Goal: Task Accomplishment & Management: Manage account settings

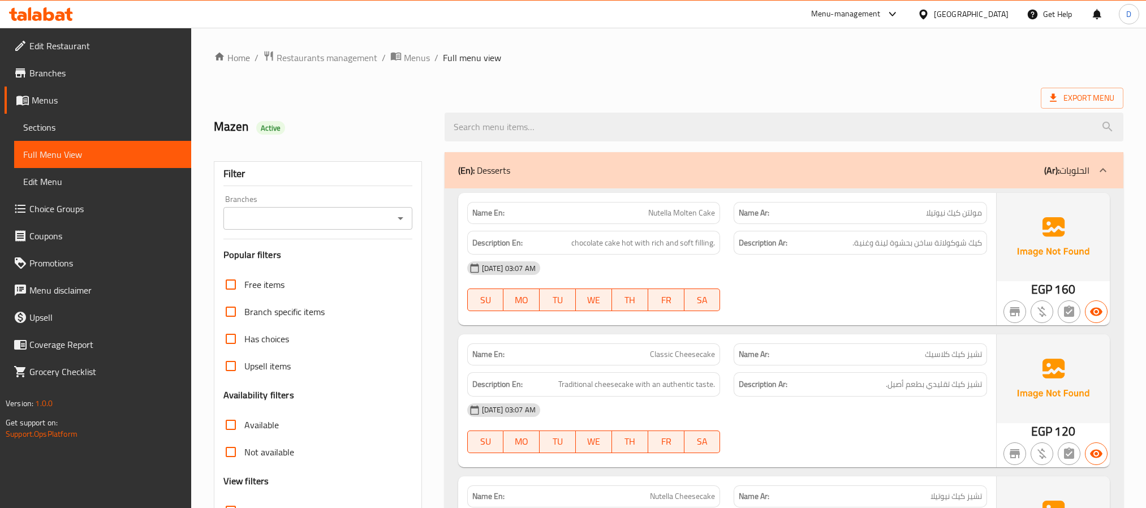
scroll to position [509, 0]
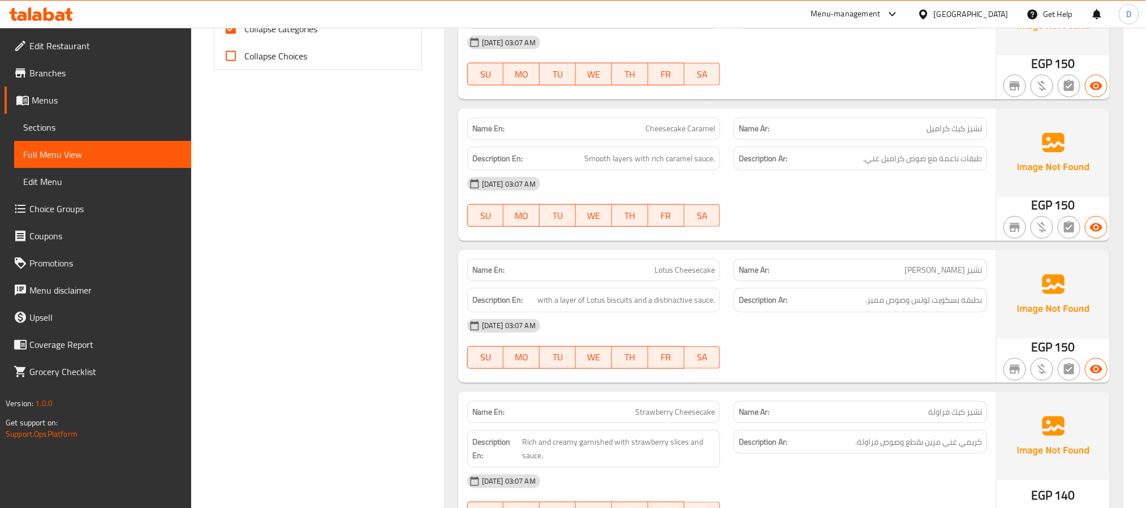
click at [1000, 16] on div "[GEOGRAPHIC_DATA]" at bounding box center [971, 14] width 75 height 12
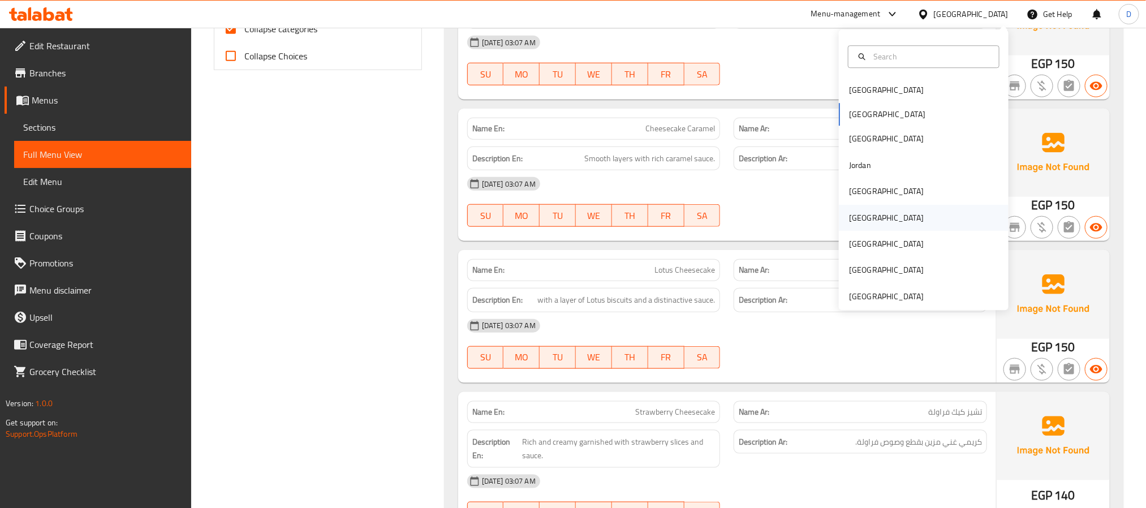
click at [867, 218] on div "[GEOGRAPHIC_DATA]" at bounding box center [924, 218] width 170 height 26
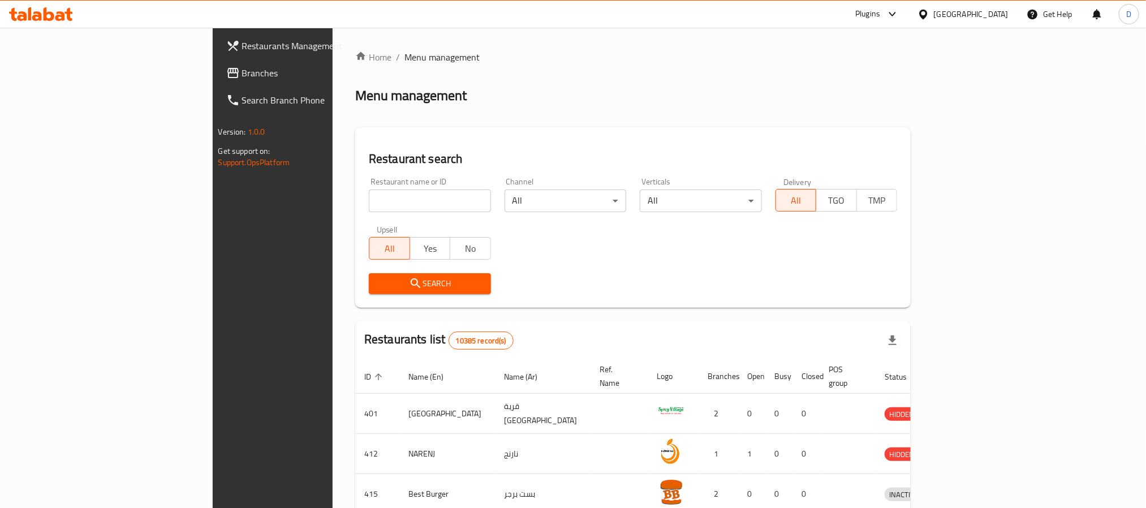
click at [899, 11] on icon at bounding box center [893, 14] width 14 height 14
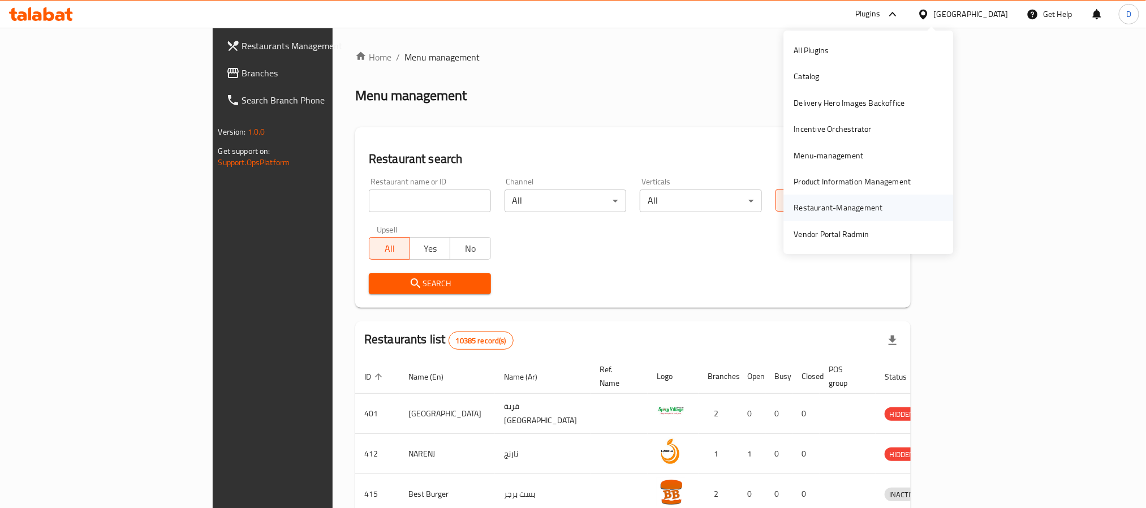
click at [874, 209] on div "Restaurant-Management" at bounding box center [838, 207] width 89 height 12
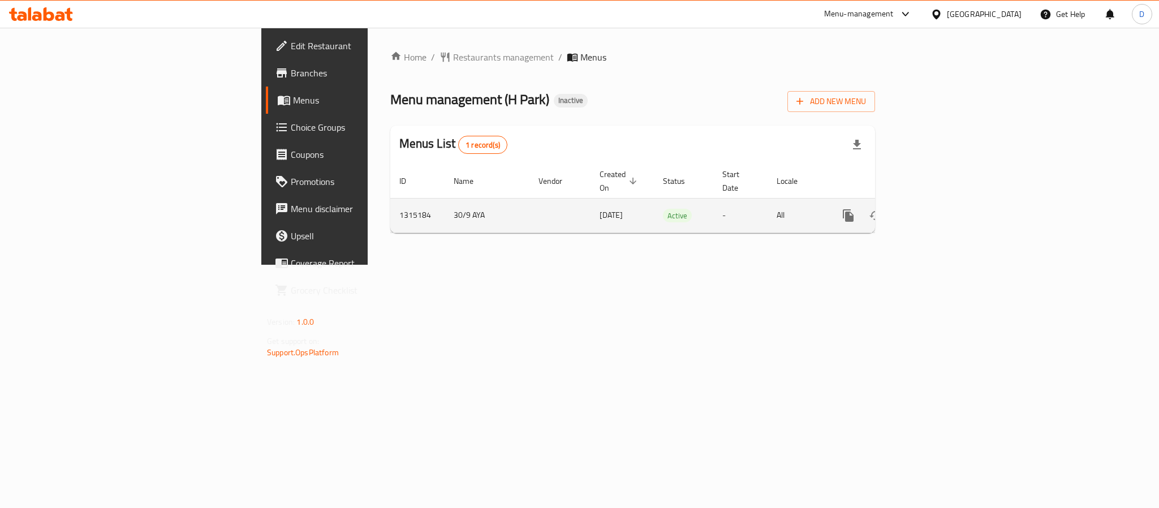
click at [944, 202] on link "enhanced table" at bounding box center [929, 215] width 27 height 27
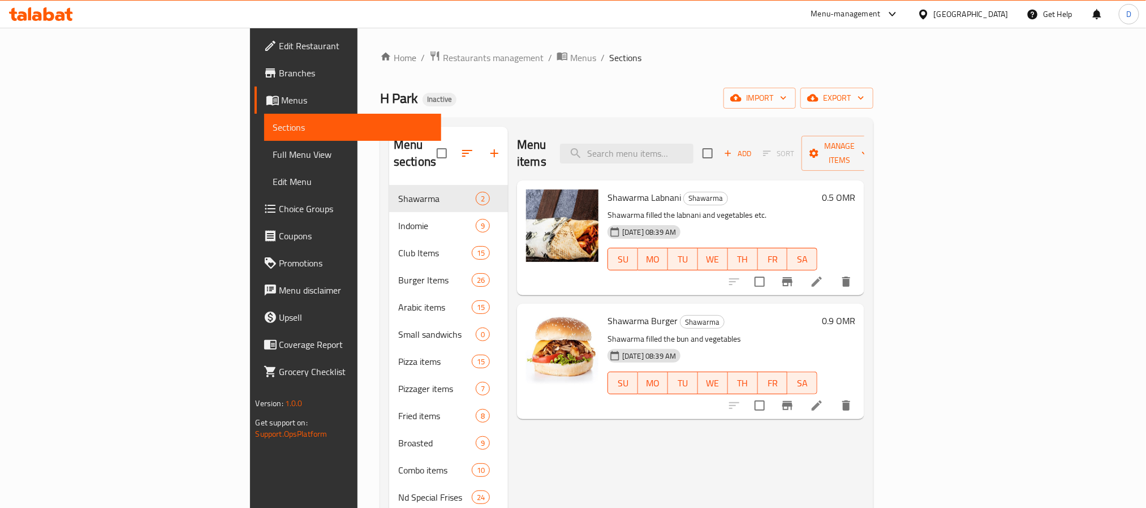
click at [273, 152] on span "Full Menu View" at bounding box center [352, 155] width 159 height 14
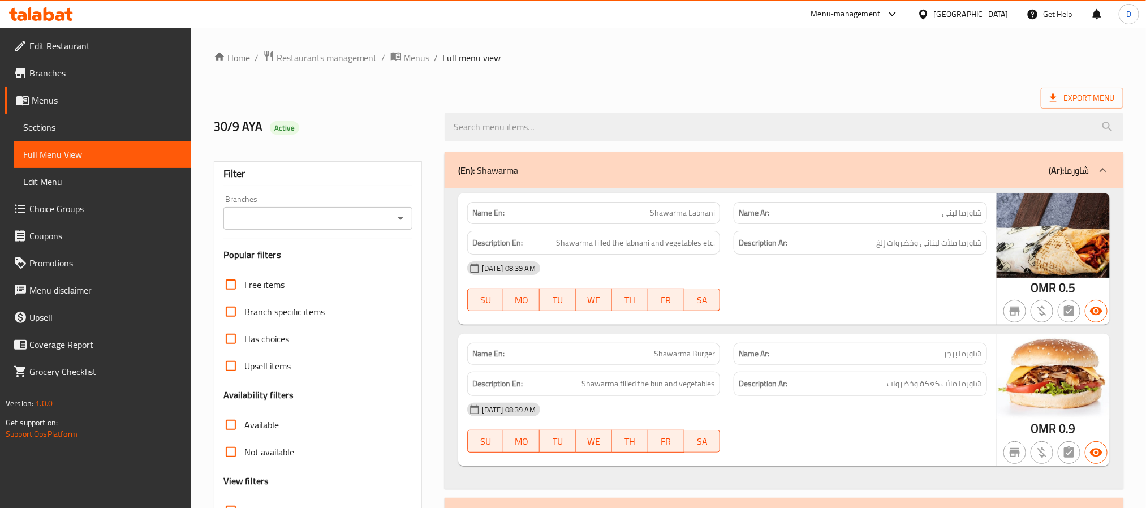
click at [374, 228] on div "Branches" at bounding box center [317, 218] width 189 height 23
click at [402, 222] on icon "Open" at bounding box center [401, 219] width 14 height 14
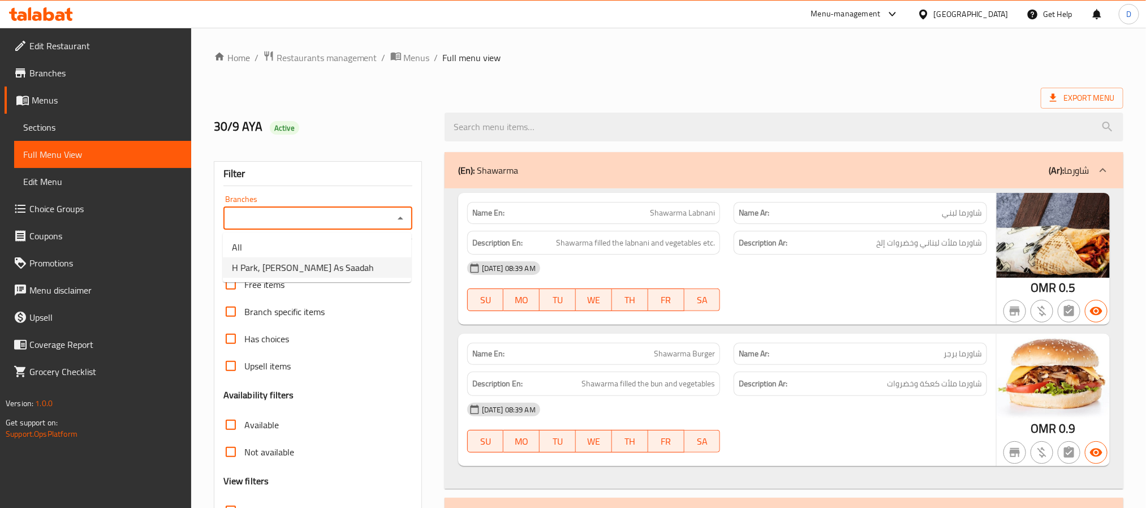
click at [367, 270] on li "H Park, Shamal Madinat As Saadah" at bounding box center [317, 267] width 188 height 20
type input "H Park, Shamal Madinat As Saadah"
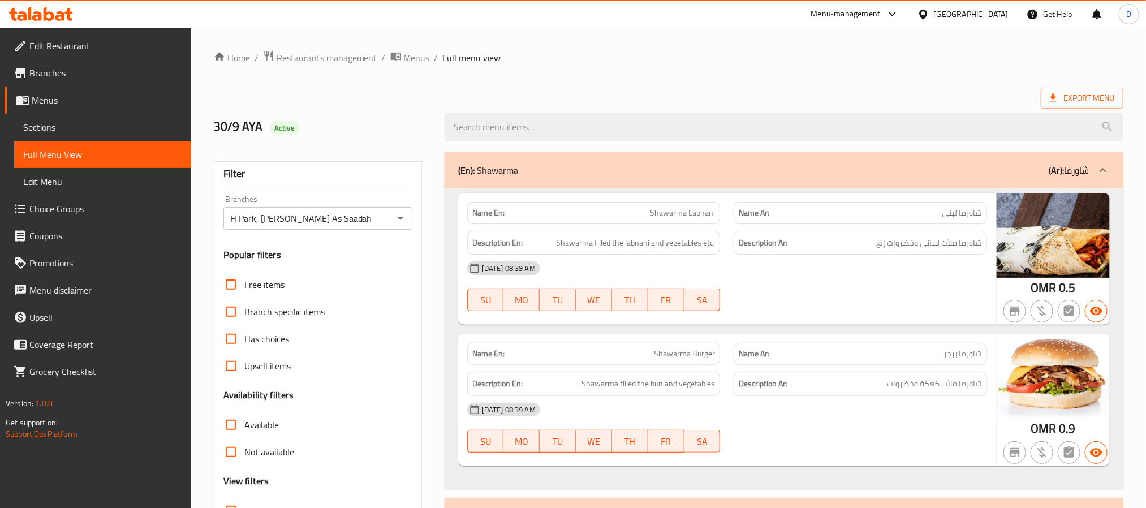
click at [822, 278] on div "30-09-2025 08:39 AM" at bounding box center [726, 268] width 533 height 27
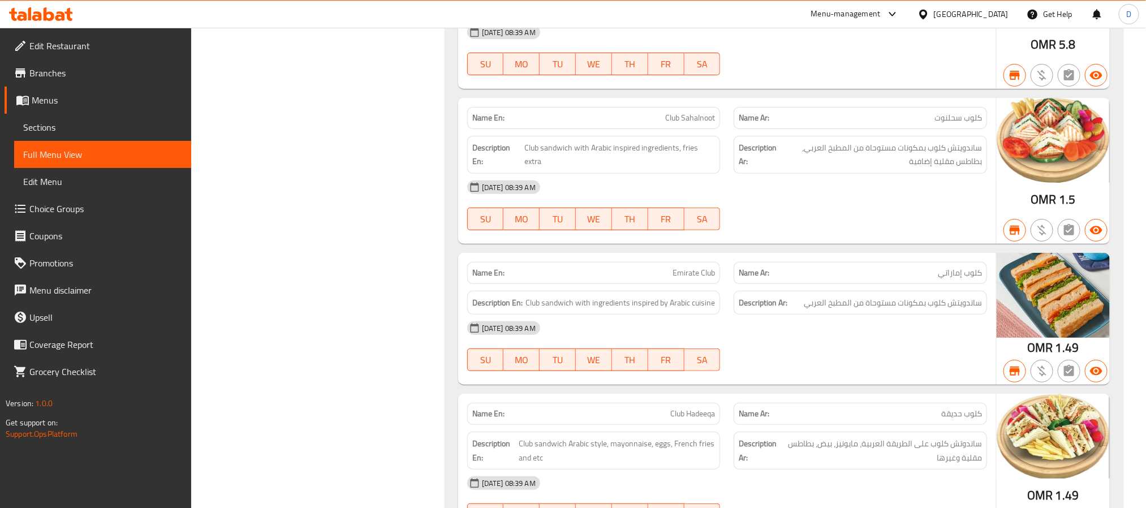
scroll to position [2683, 0]
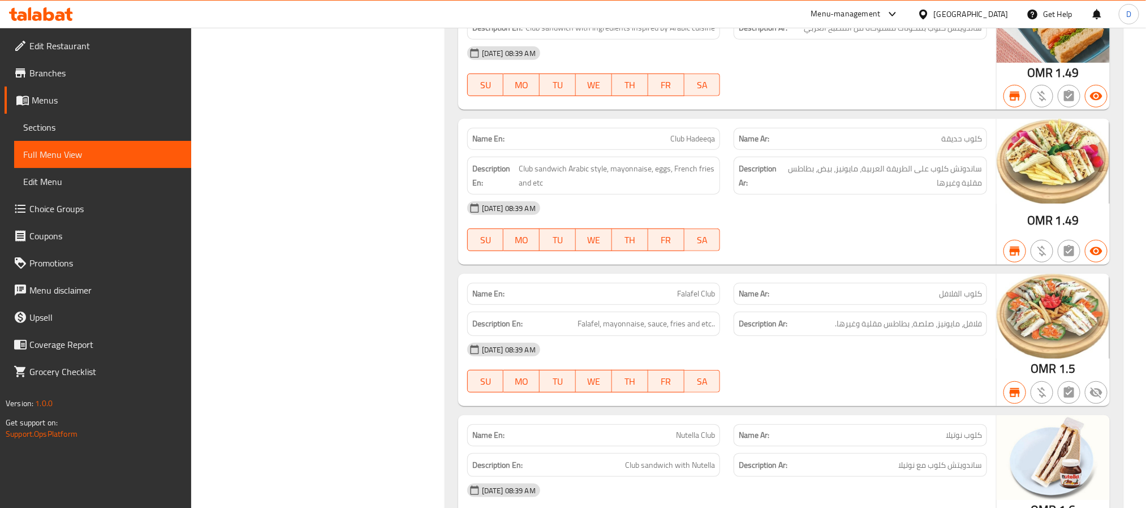
click at [927, 399] on div "30-09-2025 08:39 AM SU MO TU WE TH FR SA" at bounding box center [726, 367] width 533 height 63
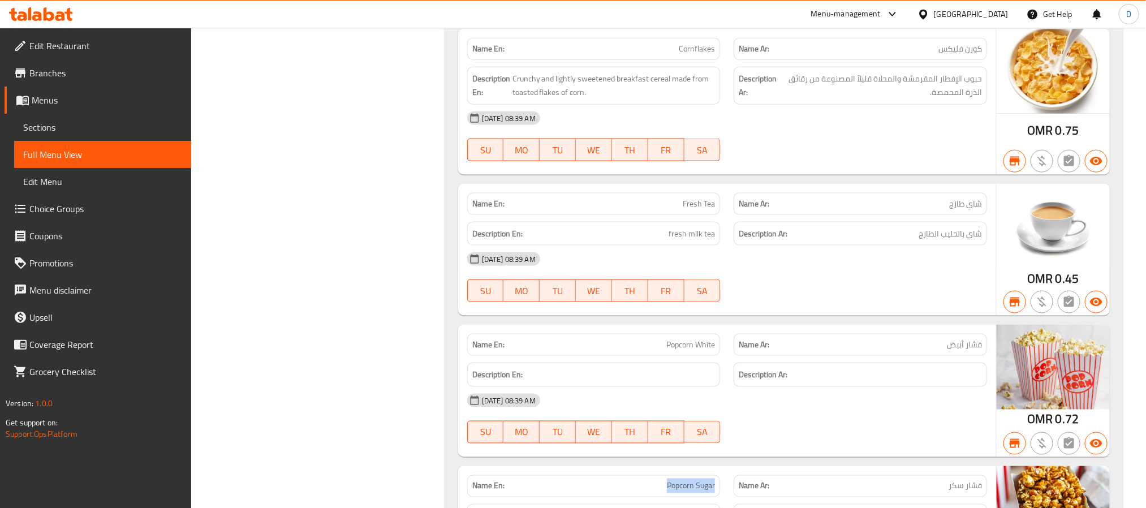
scroll to position [0, 0]
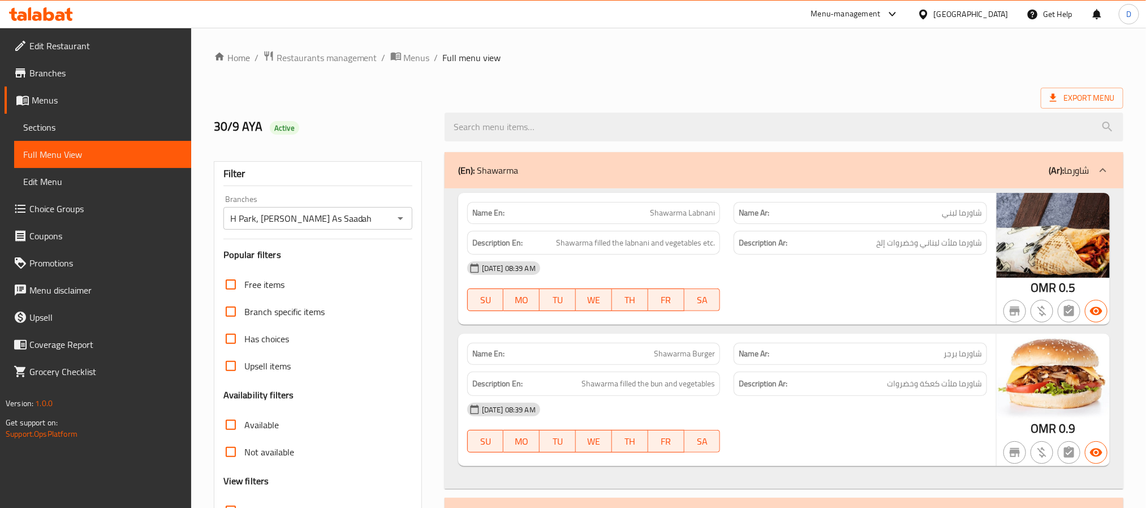
click at [990, 14] on div "[GEOGRAPHIC_DATA]" at bounding box center [971, 14] width 75 height 12
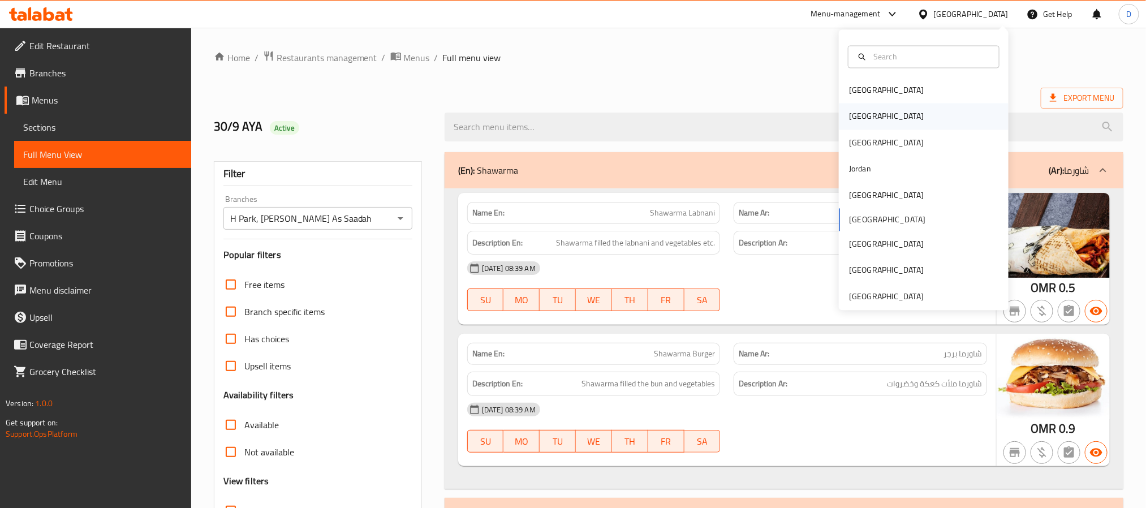
click at [876, 110] on div "[GEOGRAPHIC_DATA]" at bounding box center [924, 117] width 170 height 26
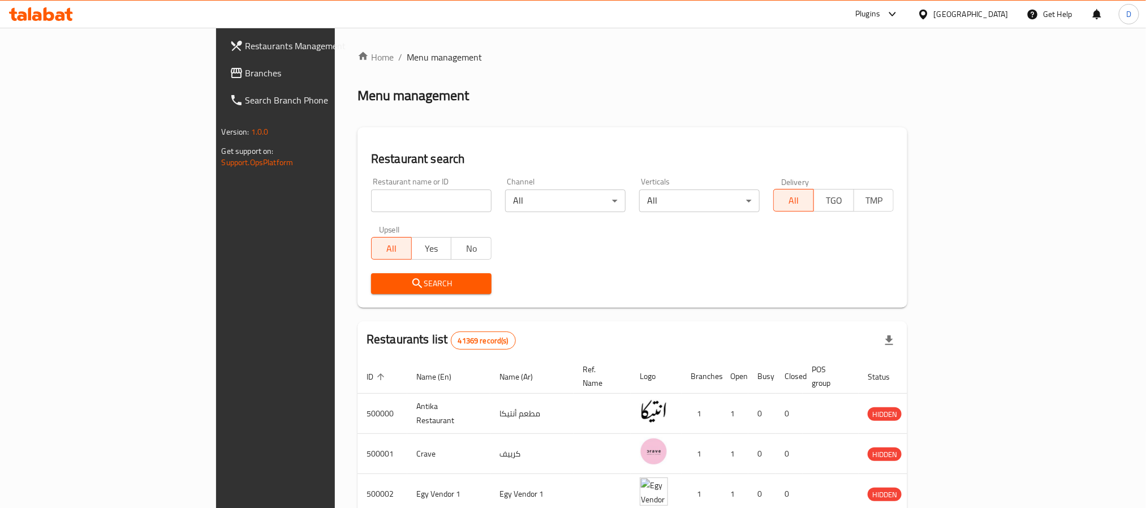
click at [899, 14] on div at bounding box center [890, 14] width 19 height 14
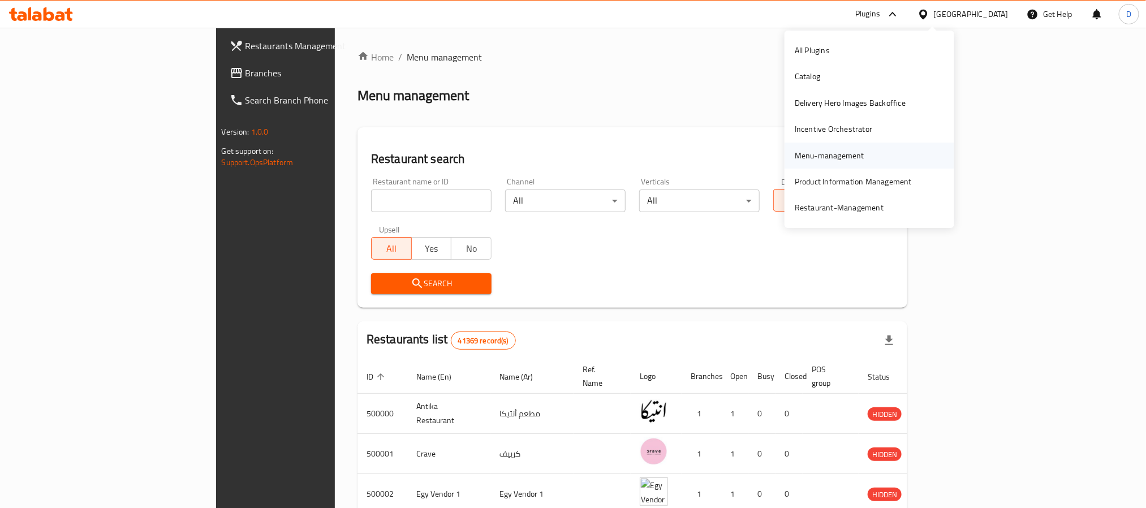
click at [871, 148] on div "Menu-management" at bounding box center [830, 156] width 88 height 26
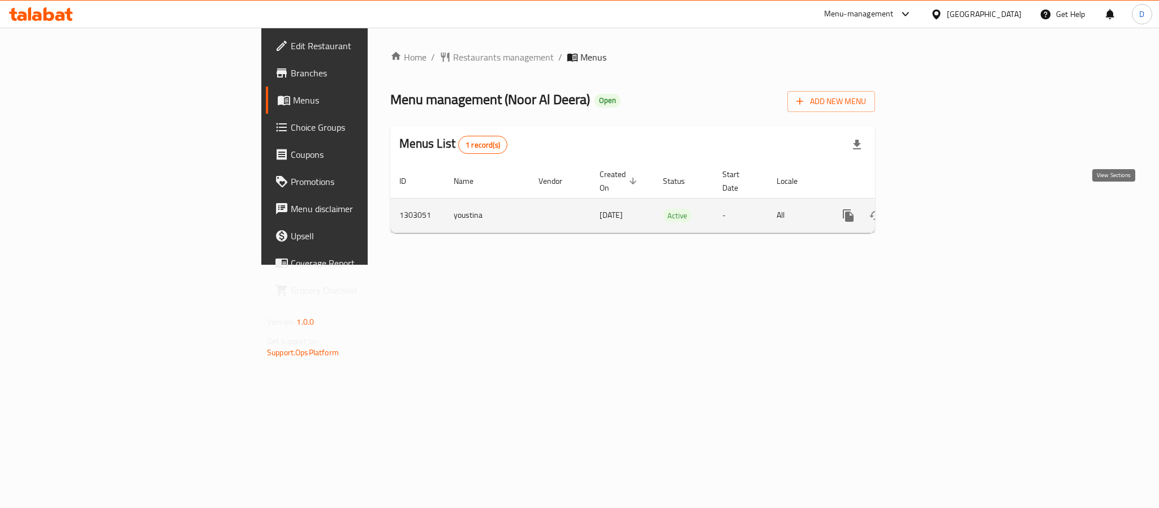
click at [944, 202] on link "enhanced table" at bounding box center [929, 215] width 27 height 27
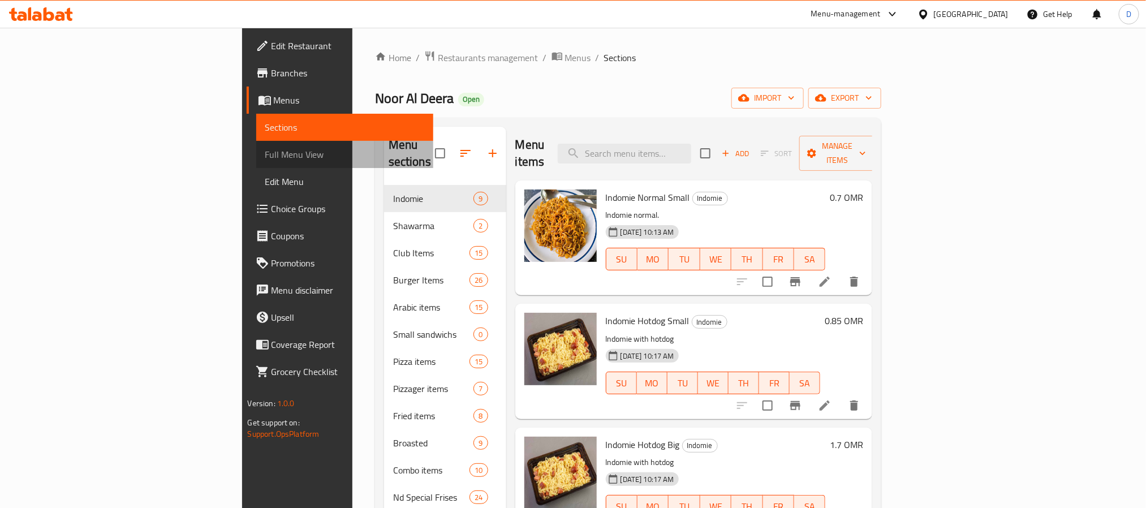
click at [256, 162] on link "Full Menu View" at bounding box center [344, 154] width 177 height 27
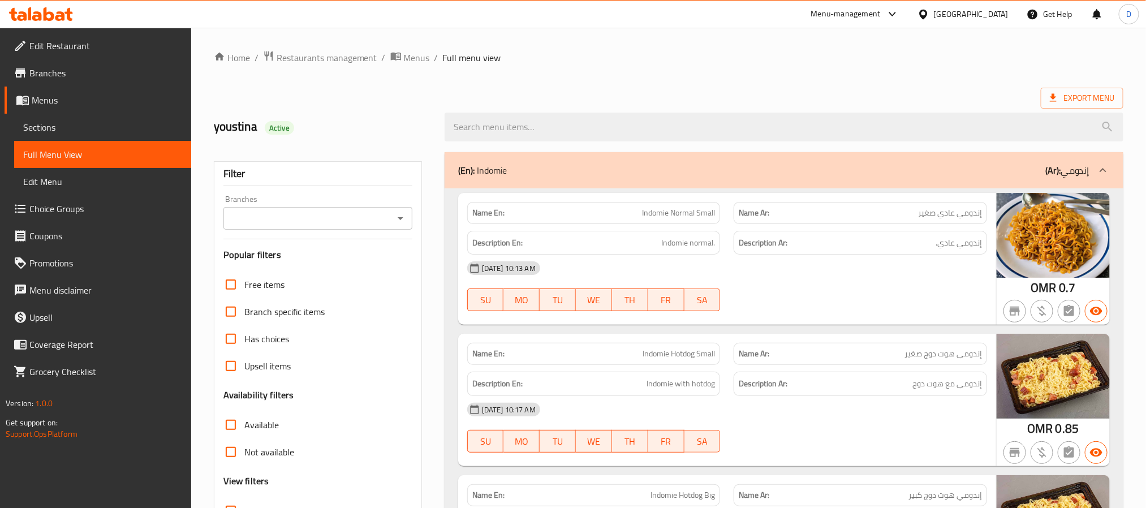
click at [403, 221] on icon "Open" at bounding box center [401, 219] width 14 height 14
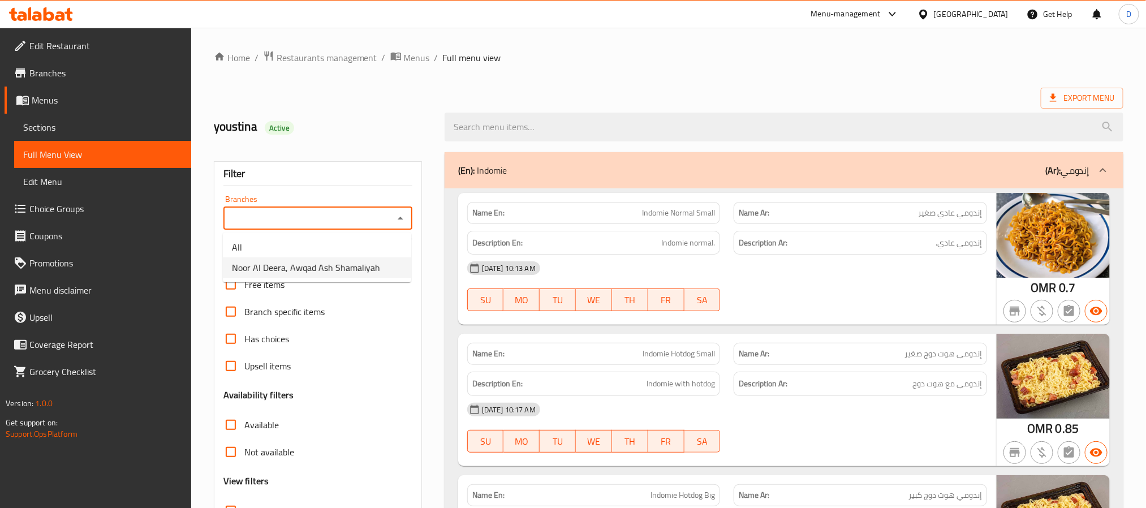
click at [357, 272] on span "Noor Al Deera, Awqad Ash Shamaliyah" at bounding box center [306, 268] width 148 height 14
type input "Noor Al Deera, Awqad Ash Shamaliyah"
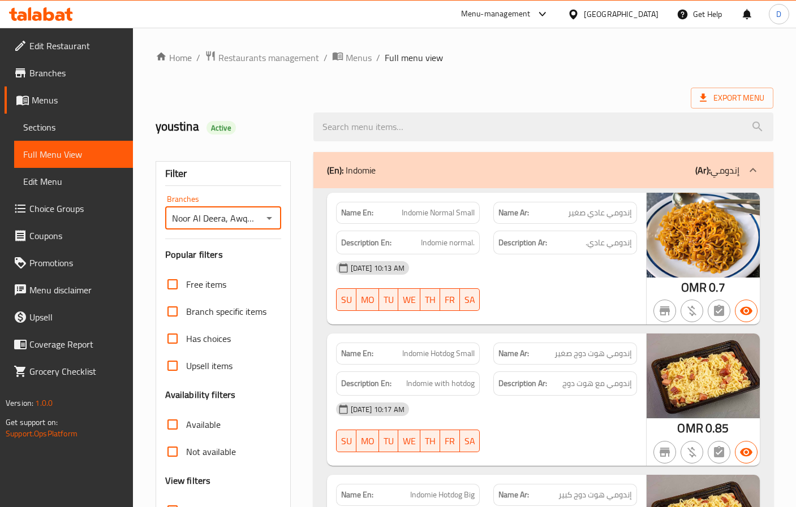
click at [462, 202] on div "Name En: Indomie Normal Small" at bounding box center [408, 213] width 144 height 22
copy span "Indomie Normal Small"
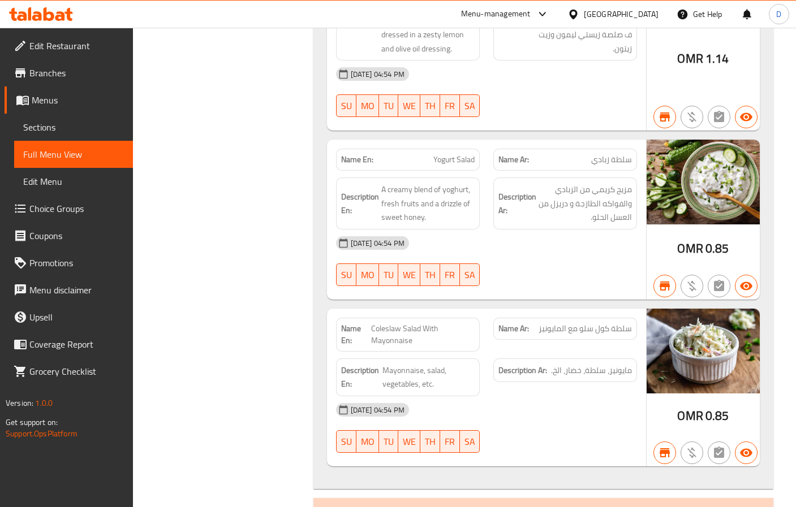
scroll to position [39501, 0]
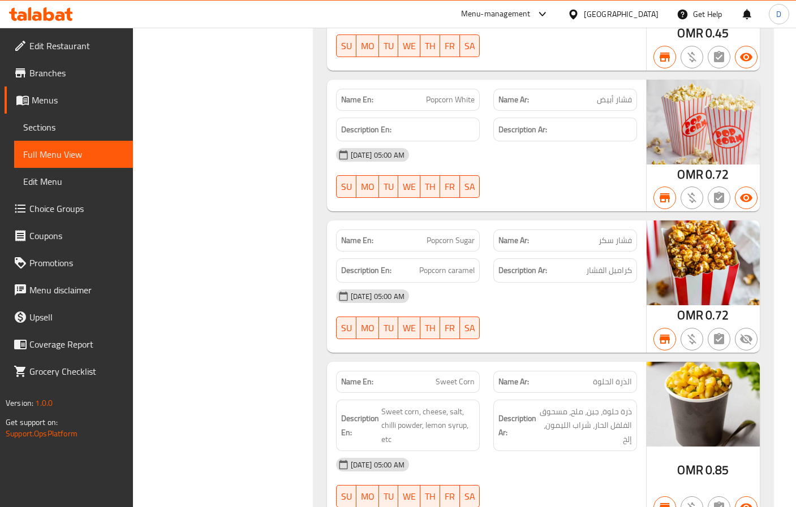
click at [412, 235] on p "Name En: Popcorn Sugar" at bounding box center [408, 241] width 134 height 12
copy span "Popcorn Sugar"
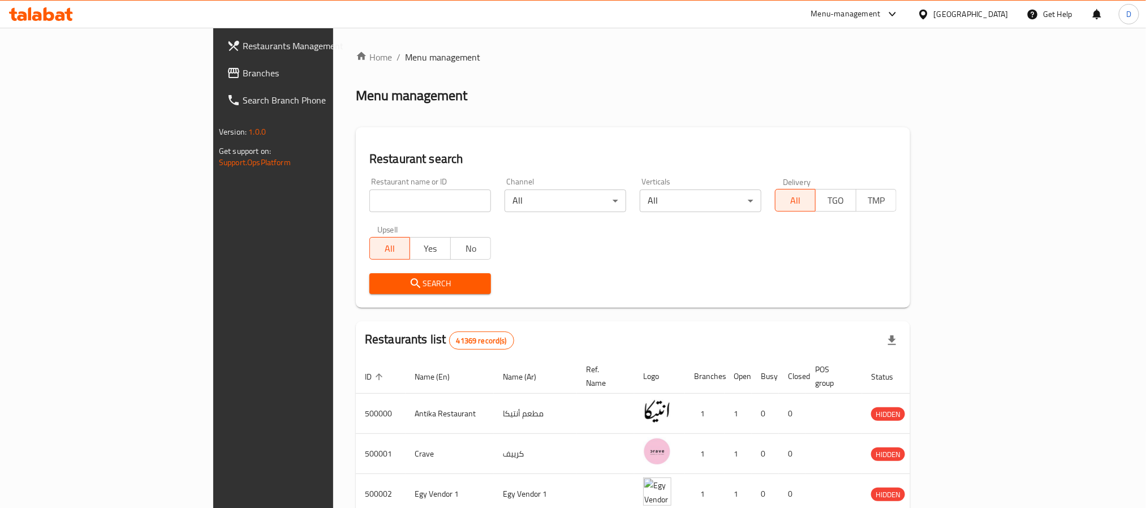
click at [372, 187] on div "Restaurant name or ID Restaurant name or ID" at bounding box center [430, 195] width 122 height 35
click at [369, 200] on input "search" at bounding box center [430, 201] width 122 height 23
paste input "بن البهنساوي"
type input "بن البهنساوي"
click button "Search" at bounding box center [430, 283] width 122 height 21
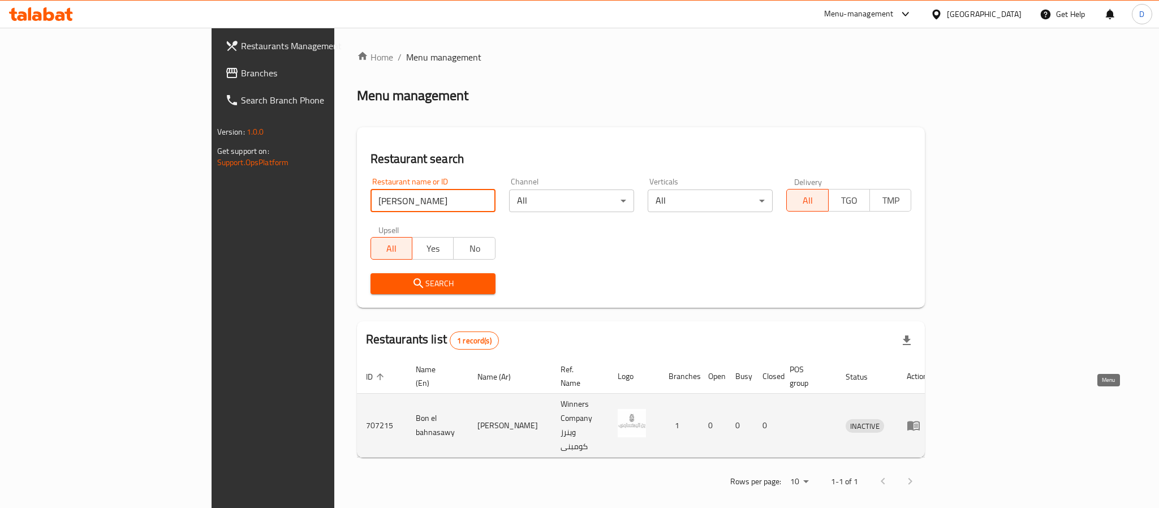
click at [920, 421] on icon "enhanced table" at bounding box center [913, 426] width 12 height 10
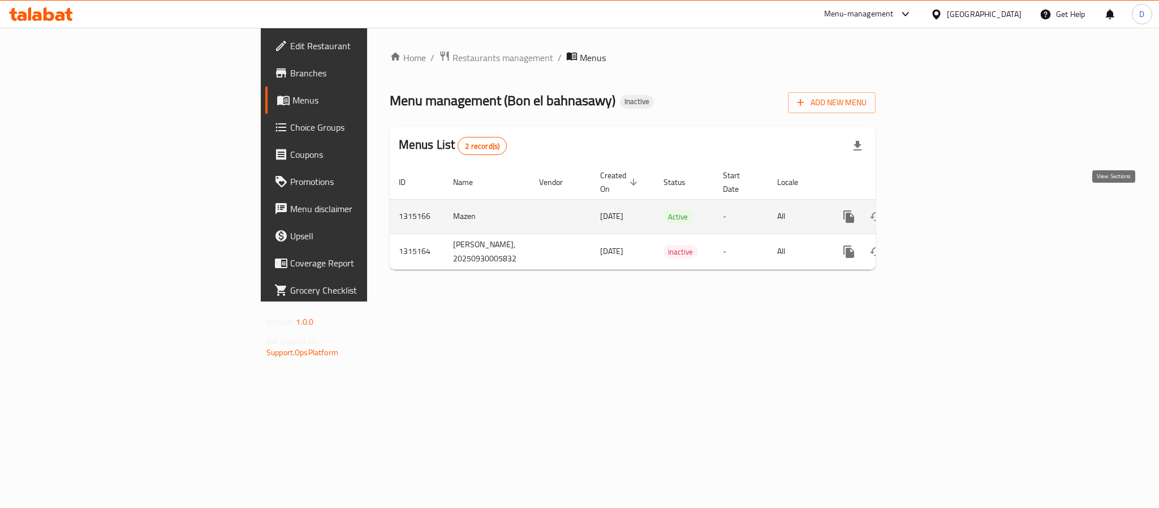
click at [953, 203] on td "enhanced table" at bounding box center [889, 216] width 127 height 35
click at [937, 210] on icon "enhanced table" at bounding box center [931, 217] width 14 height 14
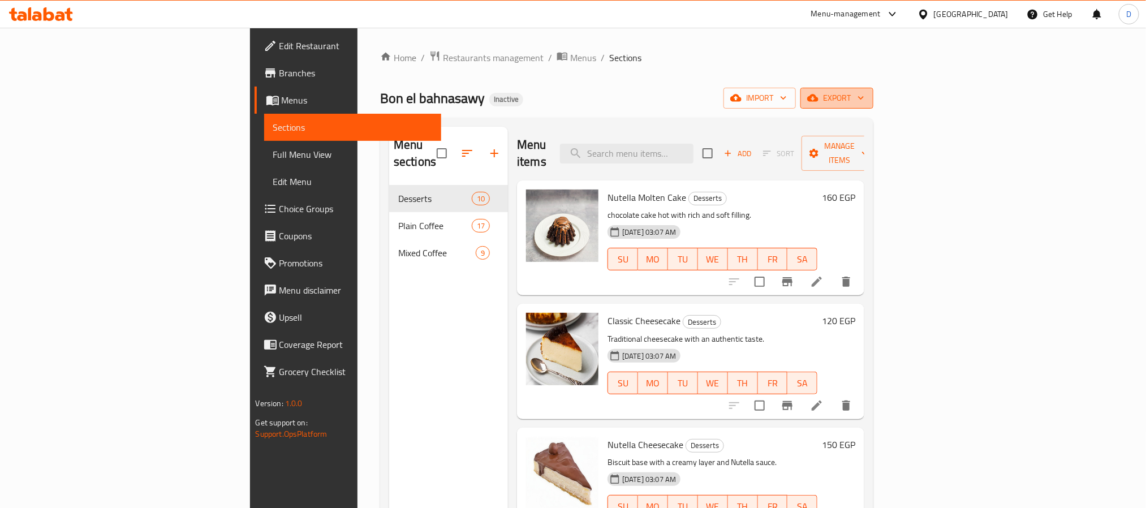
click at [864, 97] on span "export" at bounding box center [837, 98] width 55 height 14
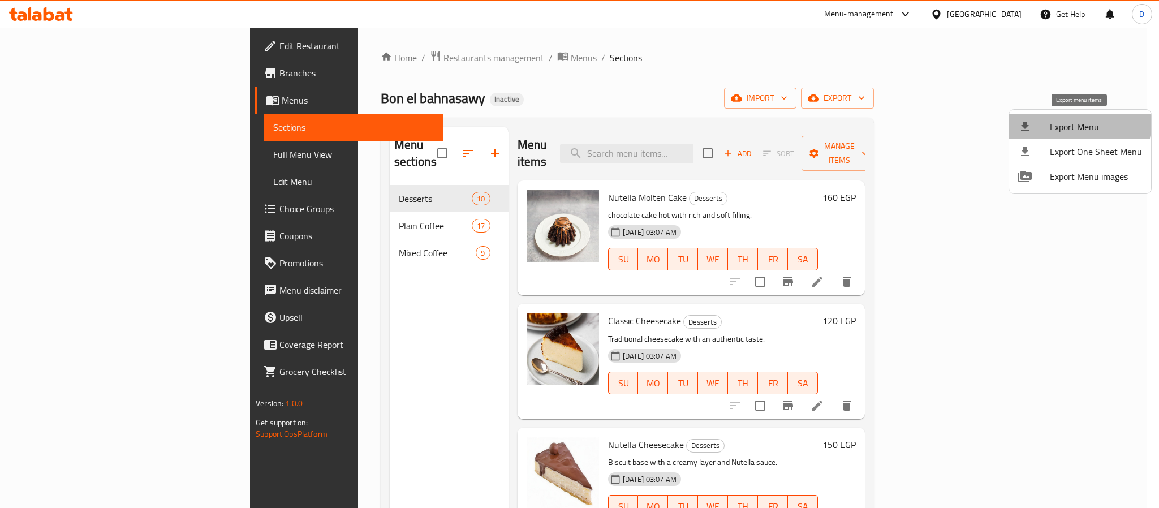
click at [1075, 122] on span "Export Menu" at bounding box center [1096, 127] width 92 height 14
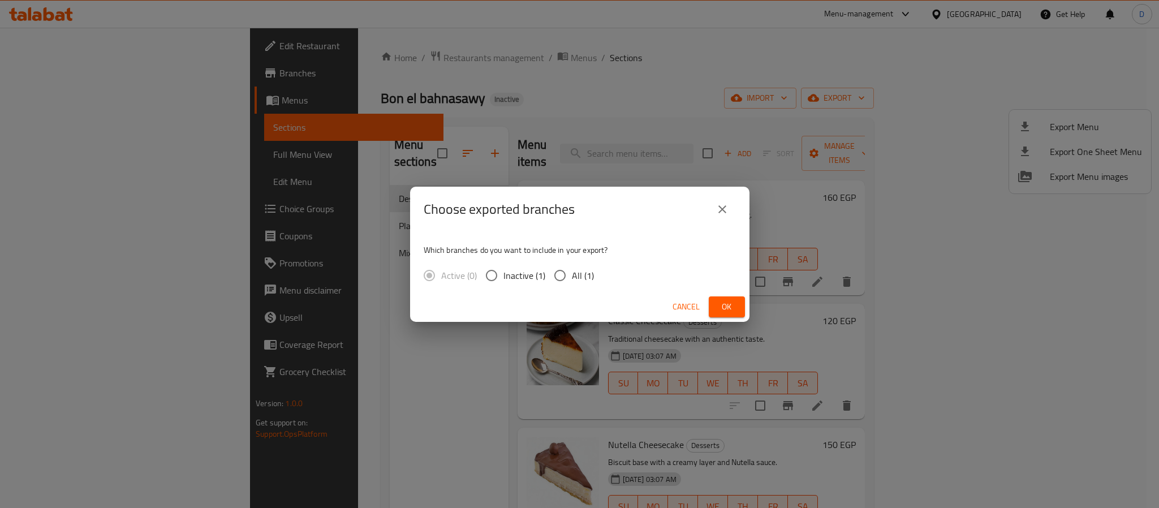
click at [724, 300] on span "Ok" at bounding box center [727, 307] width 18 height 14
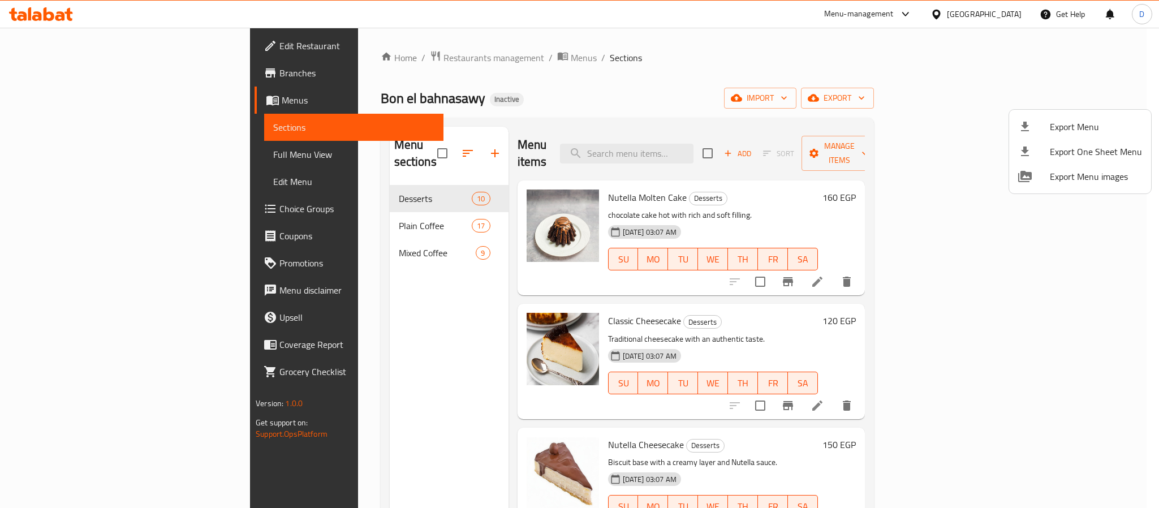
drag, startPoint x: 715, startPoint y: 71, endPoint x: 522, endPoint y: 53, distance: 194.3
click at [715, 71] on div at bounding box center [579, 254] width 1159 height 508
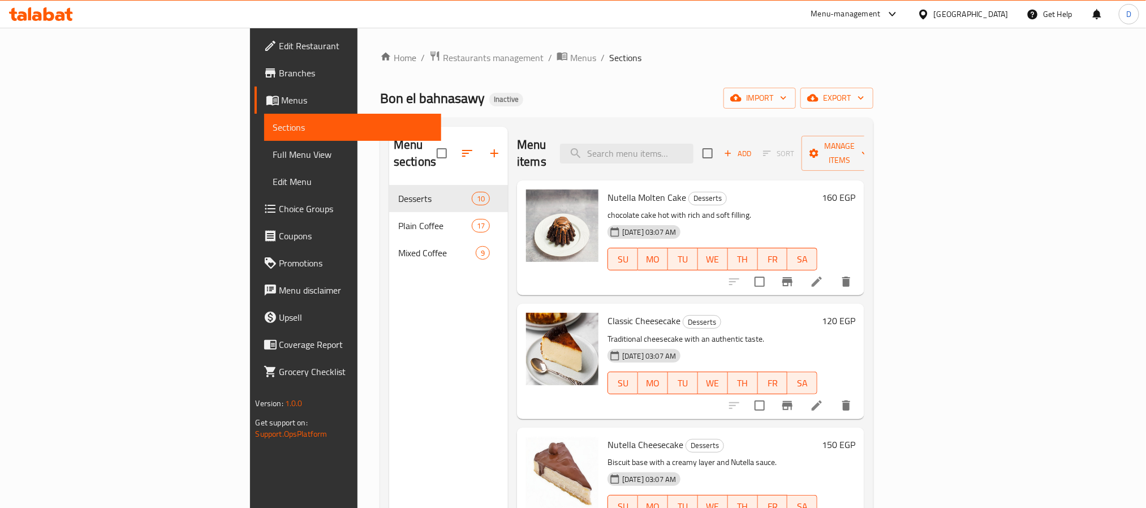
click at [929, 16] on icon at bounding box center [924, 14] width 12 height 12
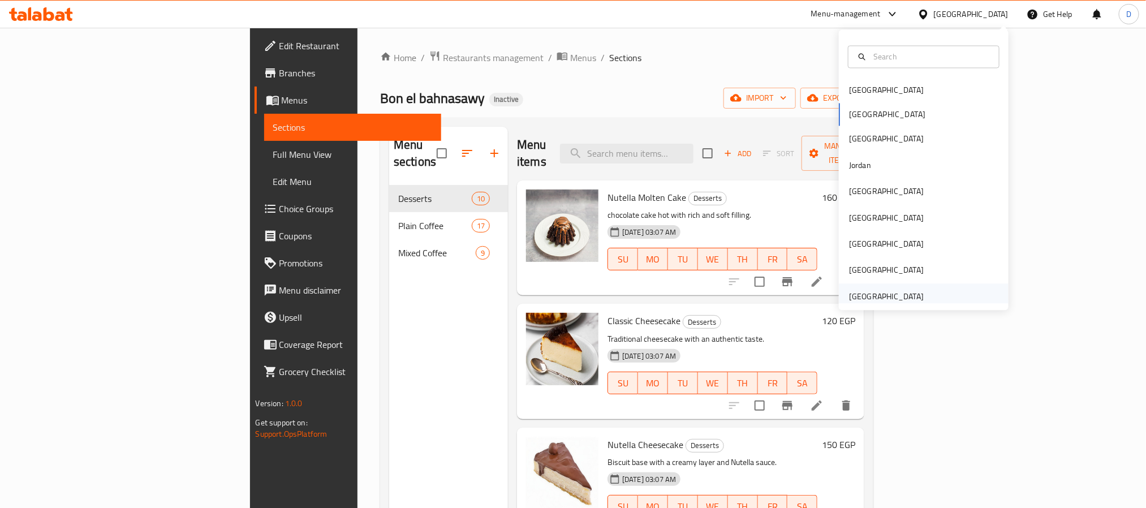
click at [896, 290] on div "[GEOGRAPHIC_DATA]" at bounding box center [886, 296] width 75 height 12
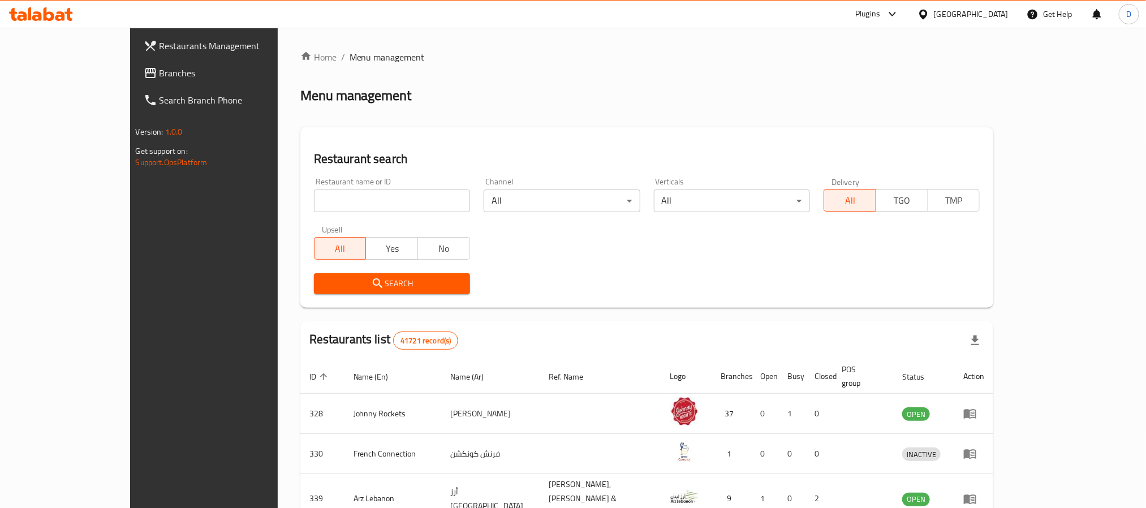
click at [872, 10] on div "Plugins" at bounding box center [867, 14] width 25 height 14
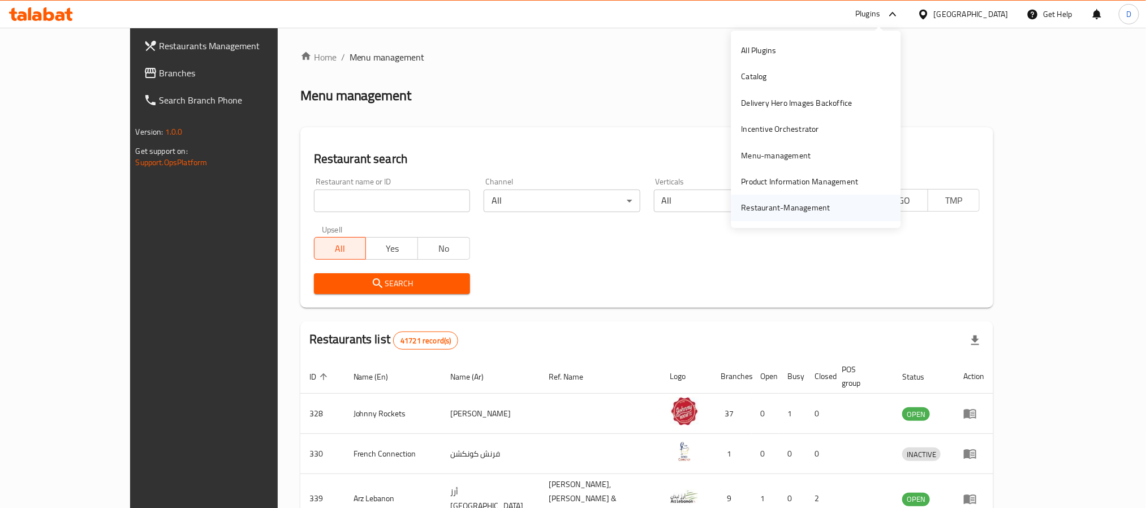
click at [786, 203] on div "Restaurant-Management" at bounding box center [786, 207] width 89 height 12
